Goal: Navigation & Orientation: Understand site structure

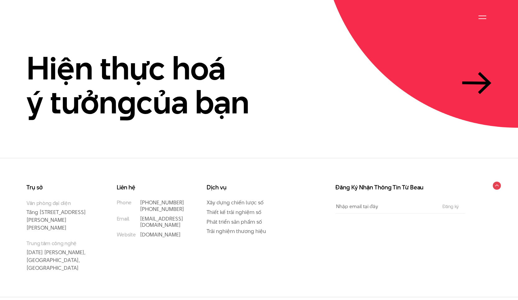
scroll to position [1936, 0]
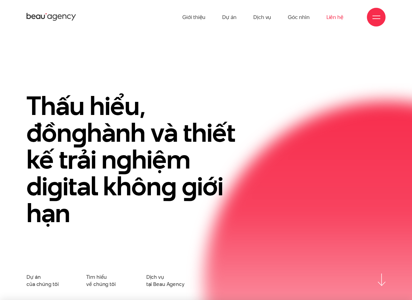
click at [335, 18] on link "Liên hệ" at bounding box center [335, 17] width 17 height 34
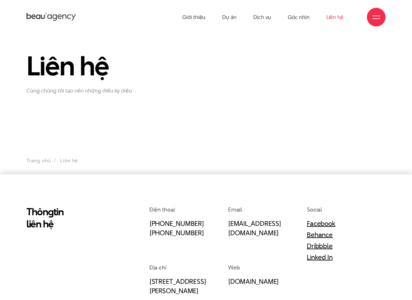
click at [297, 17] on link "Góc nhìn" at bounding box center [298, 17] width 21 height 34
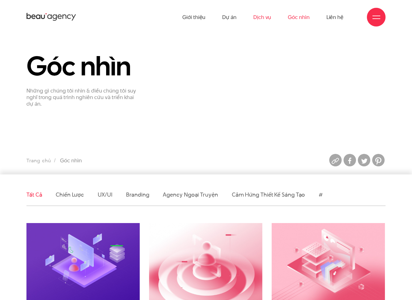
click at [257, 18] on link "Dịch vụ" at bounding box center [262, 17] width 18 height 34
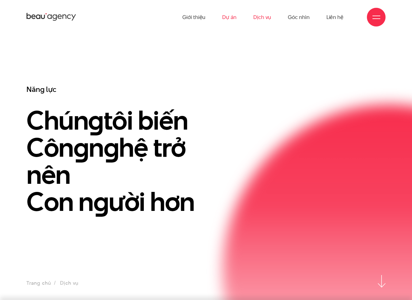
click at [224, 17] on link "Dự án" at bounding box center [229, 17] width 14 height 34
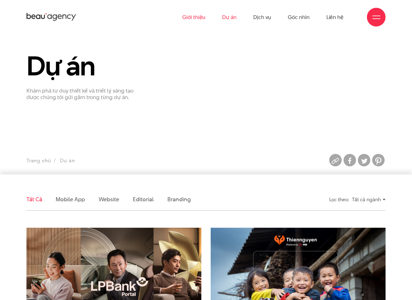
click at [198, 18] on link "Giới thiệu" at bounding box center [193, 17] width 23 height 34
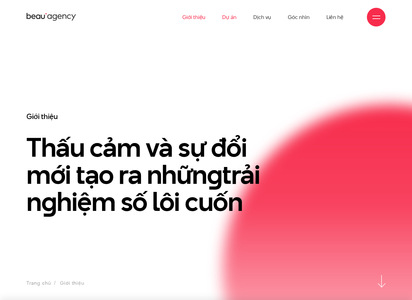
click at [230, 17] on link "Dự án" at bounding box center [229, 17] width 14 height 34
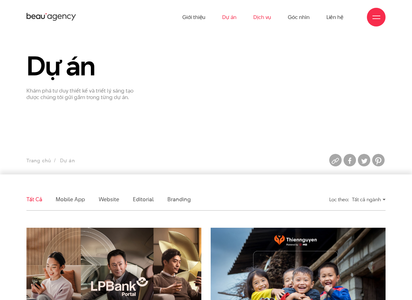
click at [260, 19] on link "Dịch vụ" at bounding box center [262, 17] width 18 height 34
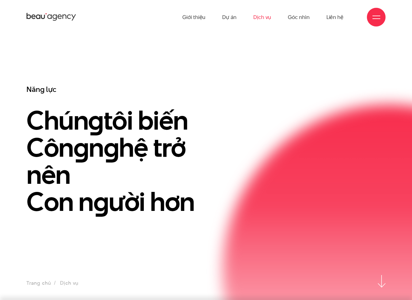
click at [296, 20] on link "Góc nhìn" at bounding box center [298, 17] width 21 height 34
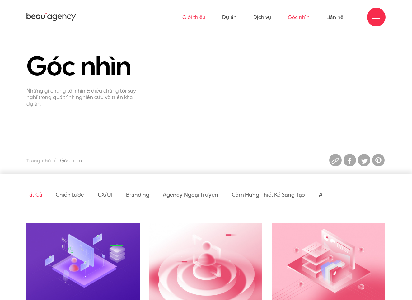
click at [191, 20] on link "Giới thiệu" at bounding box center [193, 17] width 23 height 34
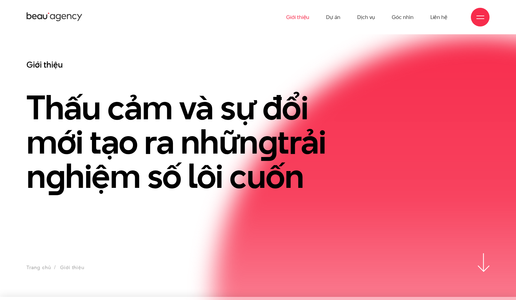
click at [412, 18] on span at bounding box center [480, 18] width 8 height 1
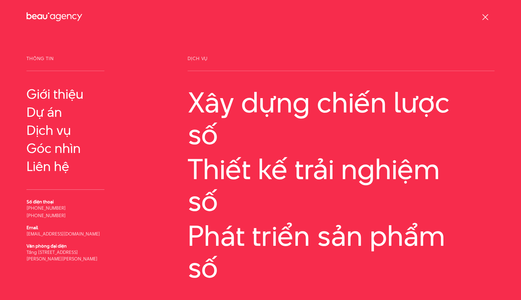
click at [412, 14] on div at bounding box center [485, 17] width 8 height 8
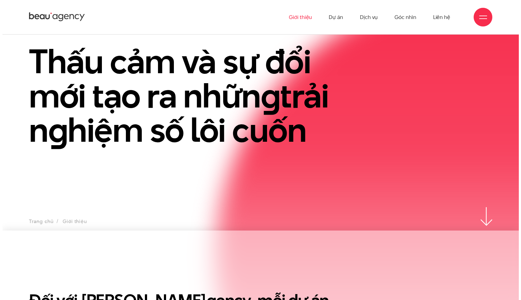
scroll to position [61, 0]
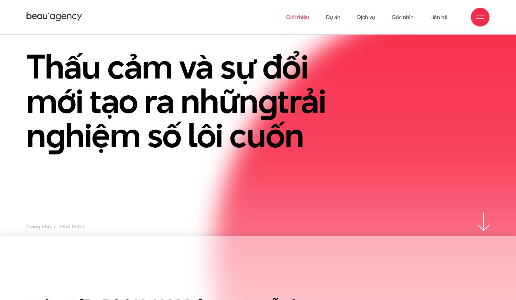
click at [412, 21] on div at bounding box center [480, 17] width 19 height 19
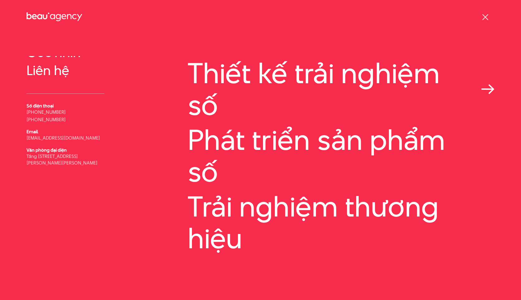
scroll to position [104, 0]
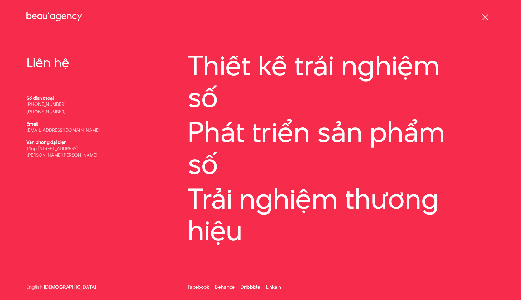
click at [54, 289] on link "[DEMOGRAPHIC_DATA]" at bounding box center [70, 287] width 53 height 5
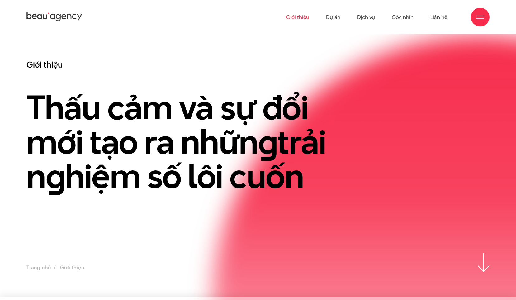
click at [478, 16] on span at bounding box center [480, 16] width 8 height 1
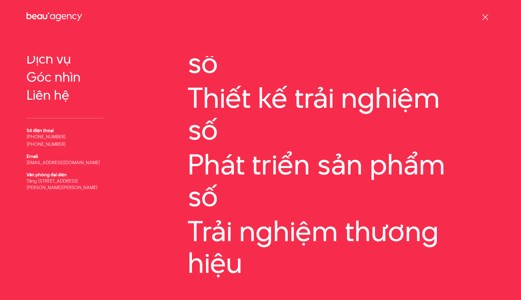
scroll to position [104, 0]
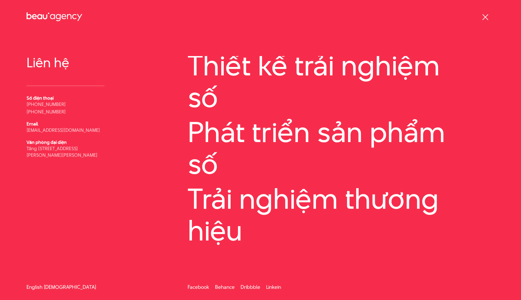
click at [32, 287] on link "English" at bounding box center [34, 287] width 16 height 5
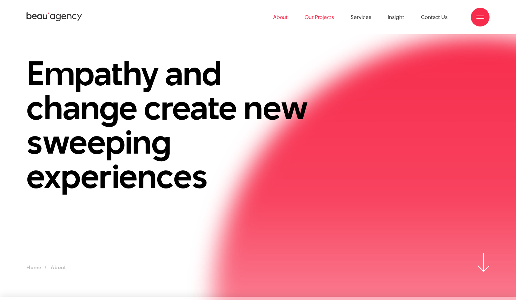
click at [318, 17] on link "Our Projects" at bounding box center [318, 17] width 29 height 34
